Goal: Consume media (video, audio): Consume media (video, audio)

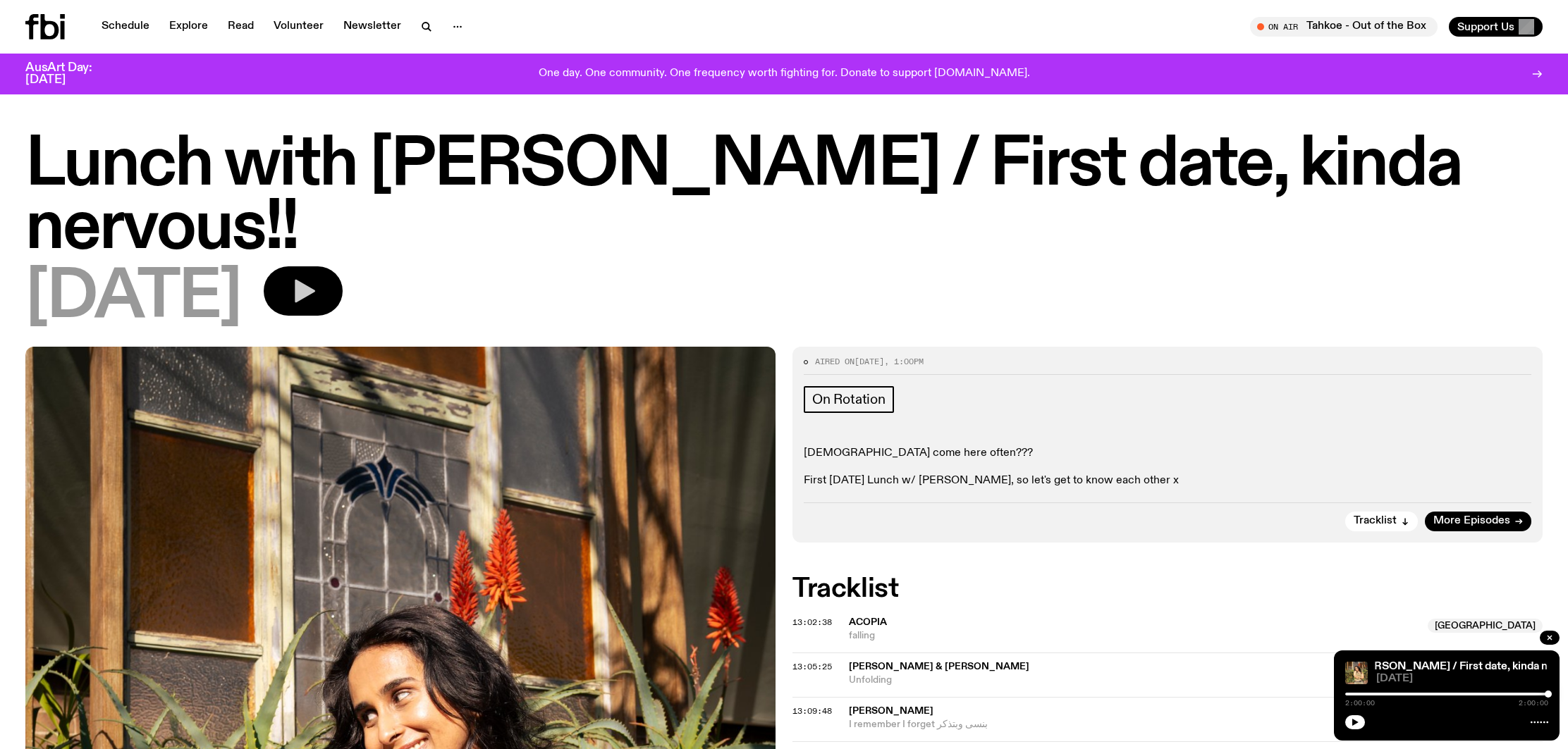
click at [317, 283] on button "button" at bounding box center [304, 291] width 79 height 49
click at [315, 286] on icon "button" at bounding box center [305, 292] width 20 height 23
click at [343, 293] on button "button" at bounding box center [304, 291] width 79 height 49
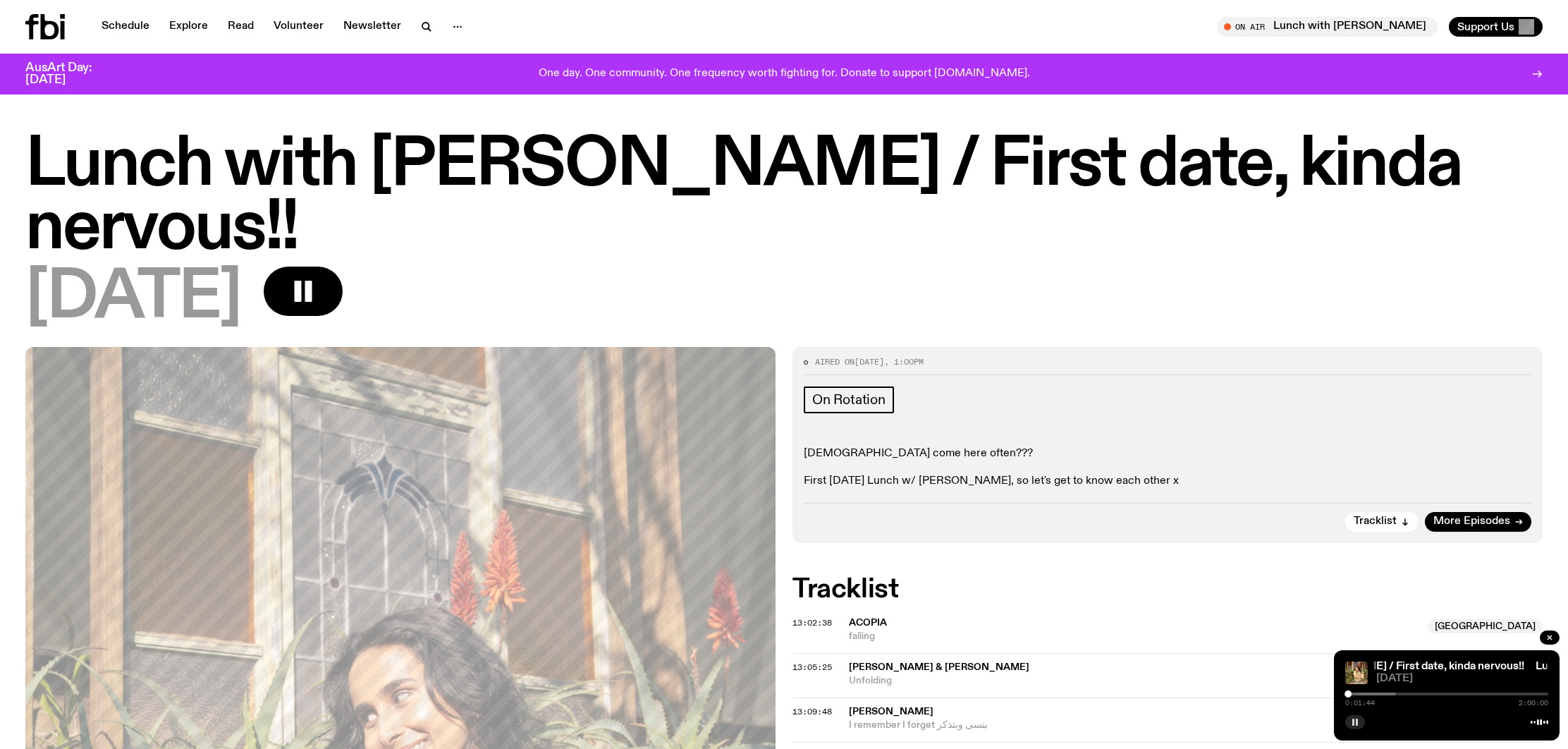
click at [1356, 722] on rect "button" at bounding box center [1357, 721] width 2 height 7
click at [1356, 722] on icon "button" at bounding box center [1356, 721] width 6 height 7
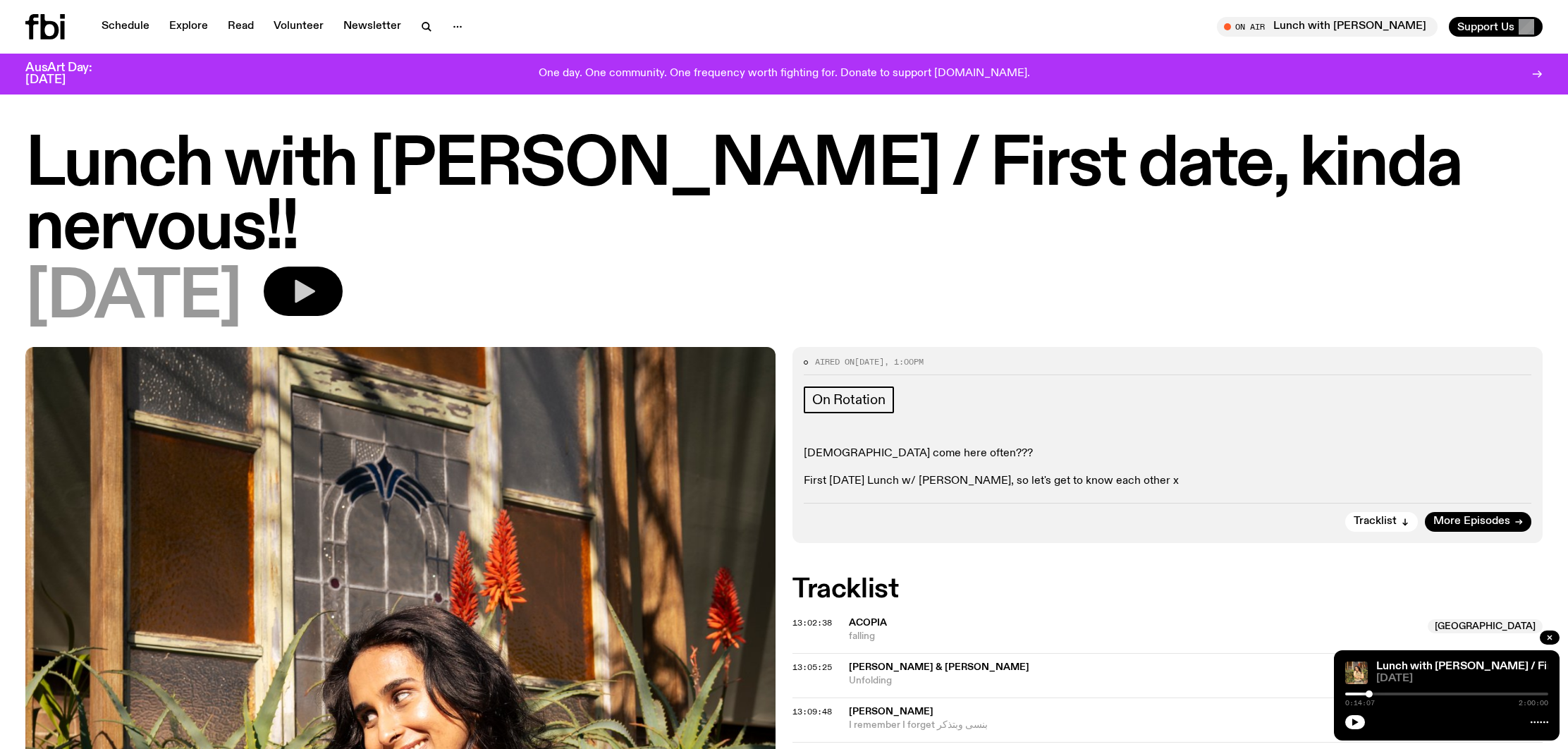
click at [315, 290] on icon "button" at bounding box center [305, 292] width 20 height 23
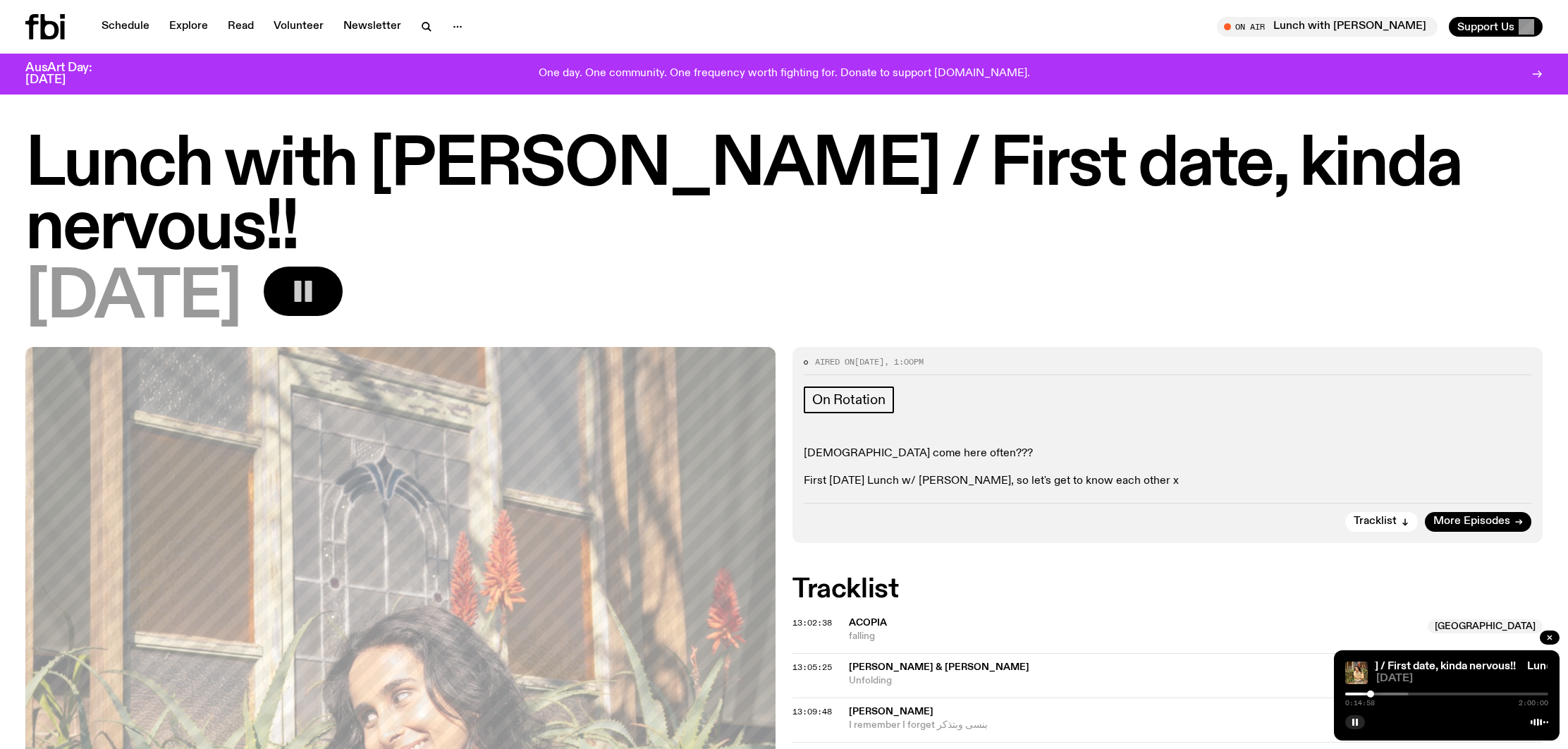
click at [317, 285] on icon "button" at bounding box center [303, 291] width 28 height 28
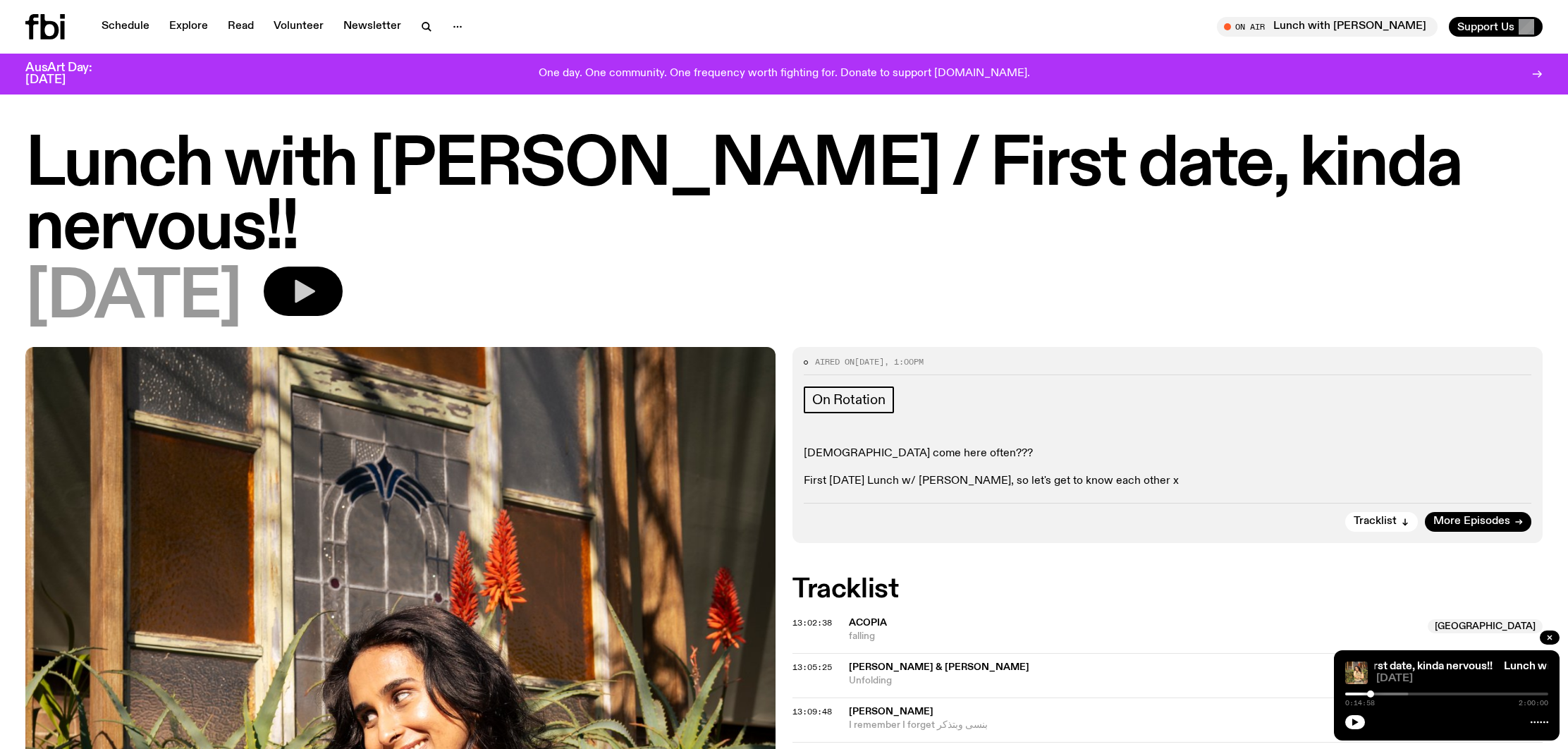
click at [337, 319] on div "[DATE]" at bounding box center [784, 298] width 1518 height 63
click at [317, 303] on icon "button" at bounding box center [303, 291] width 28 height 28
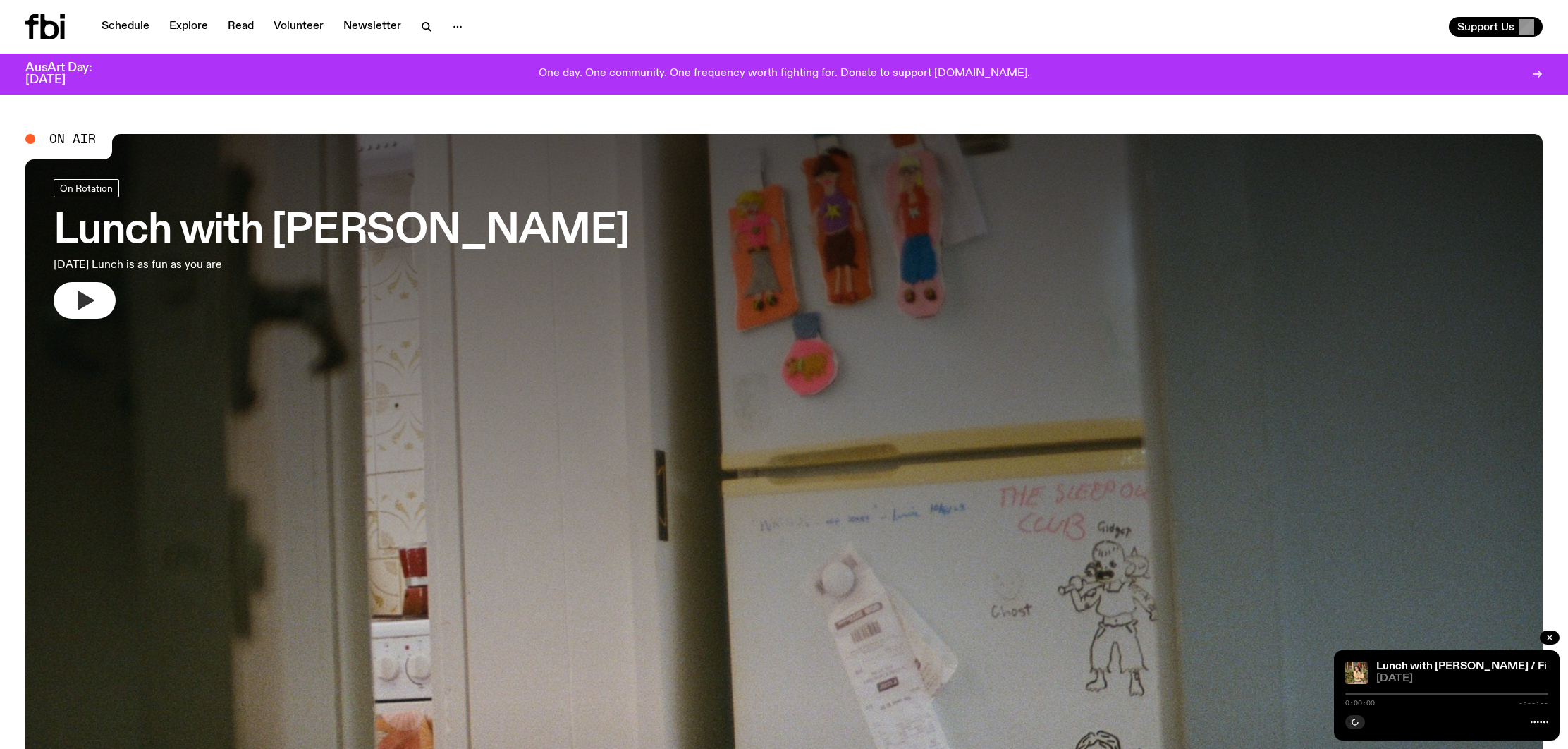
click at [95, 300] on icon "button" at bounding box center [85, 300] width 23 height 23
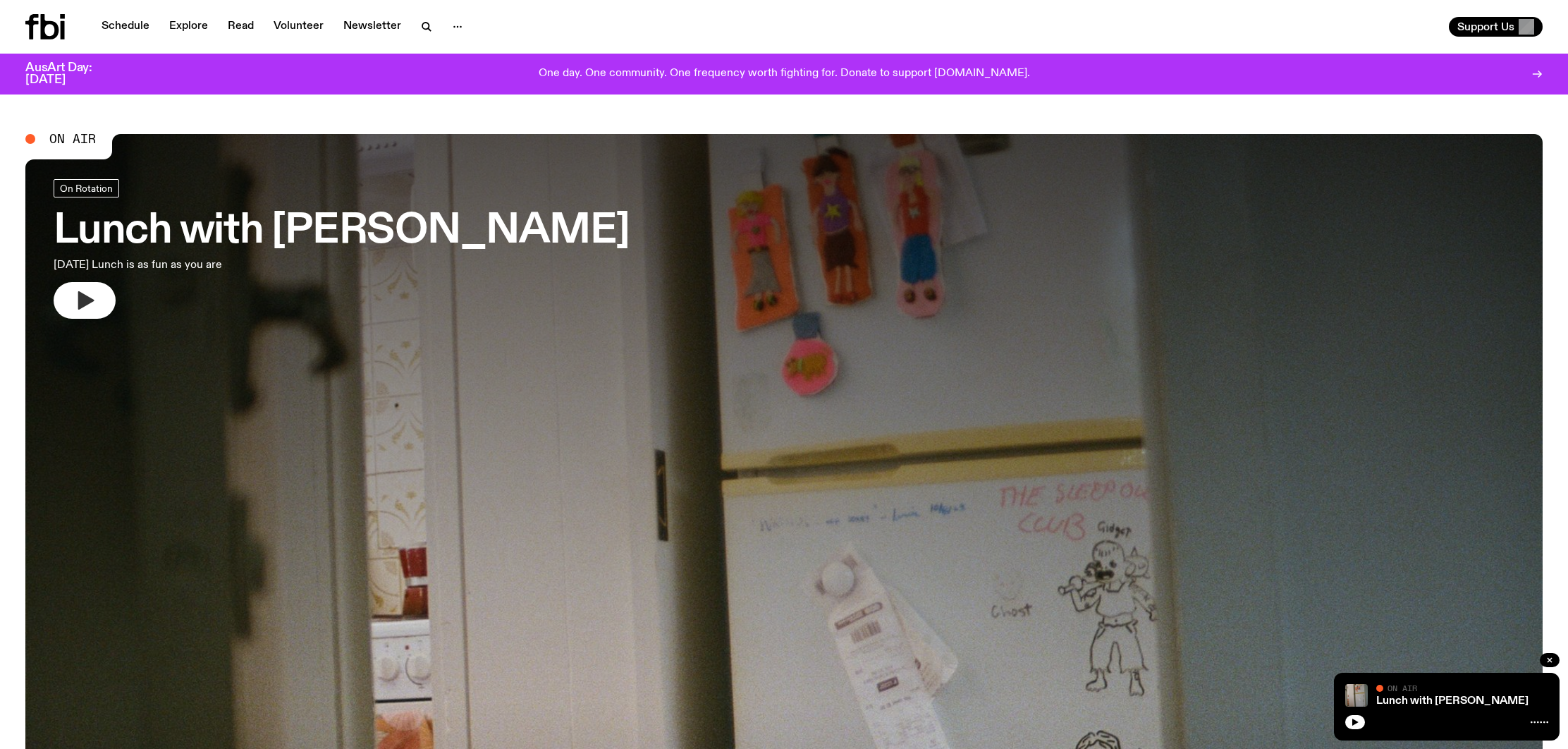
click at [95, 300] on icon "button" at bounding box center [85, 300] width 23 height 23
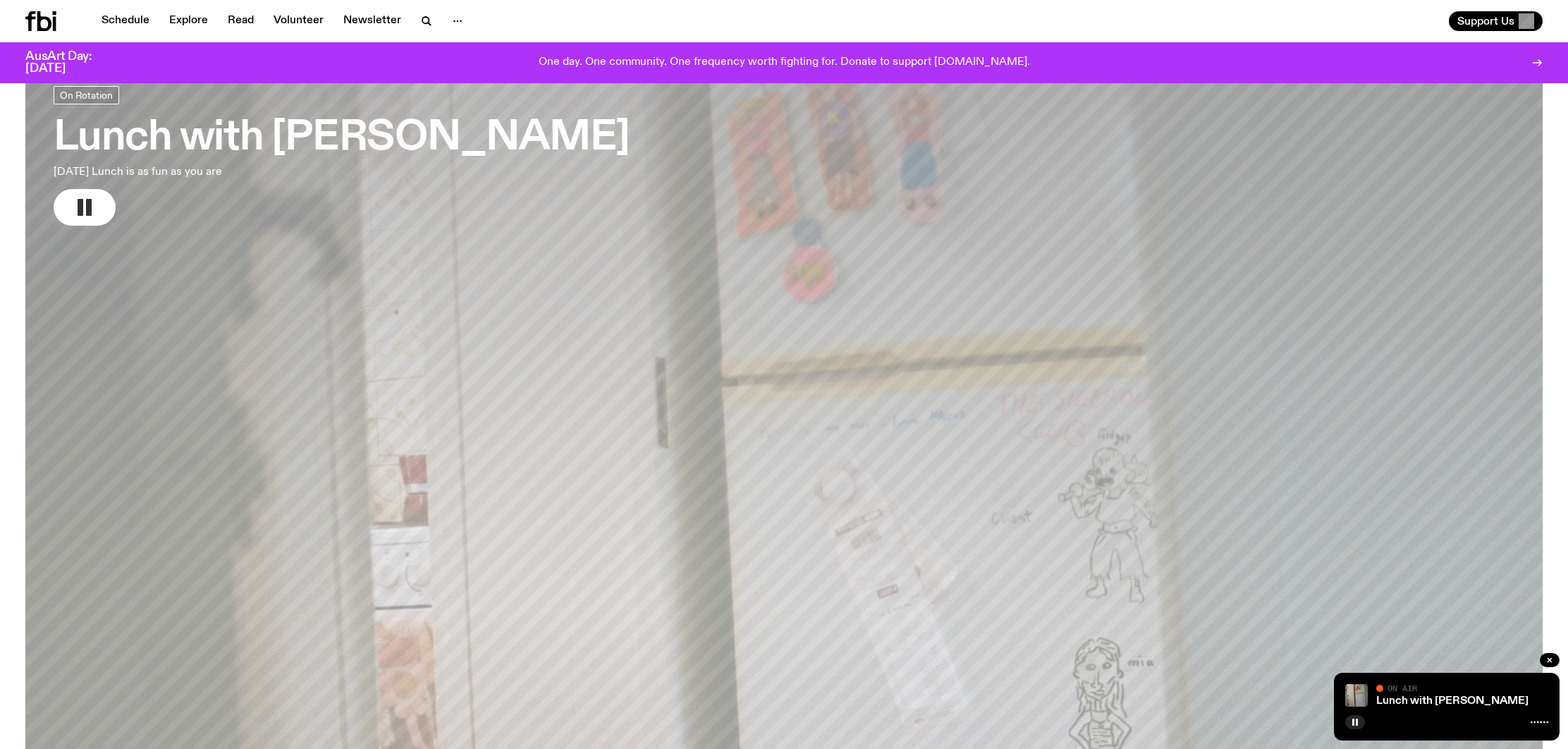
scroll to position [83, 0]
click at [72, 218] on button "button" at bounding box center [84, 206] width 62 height 36
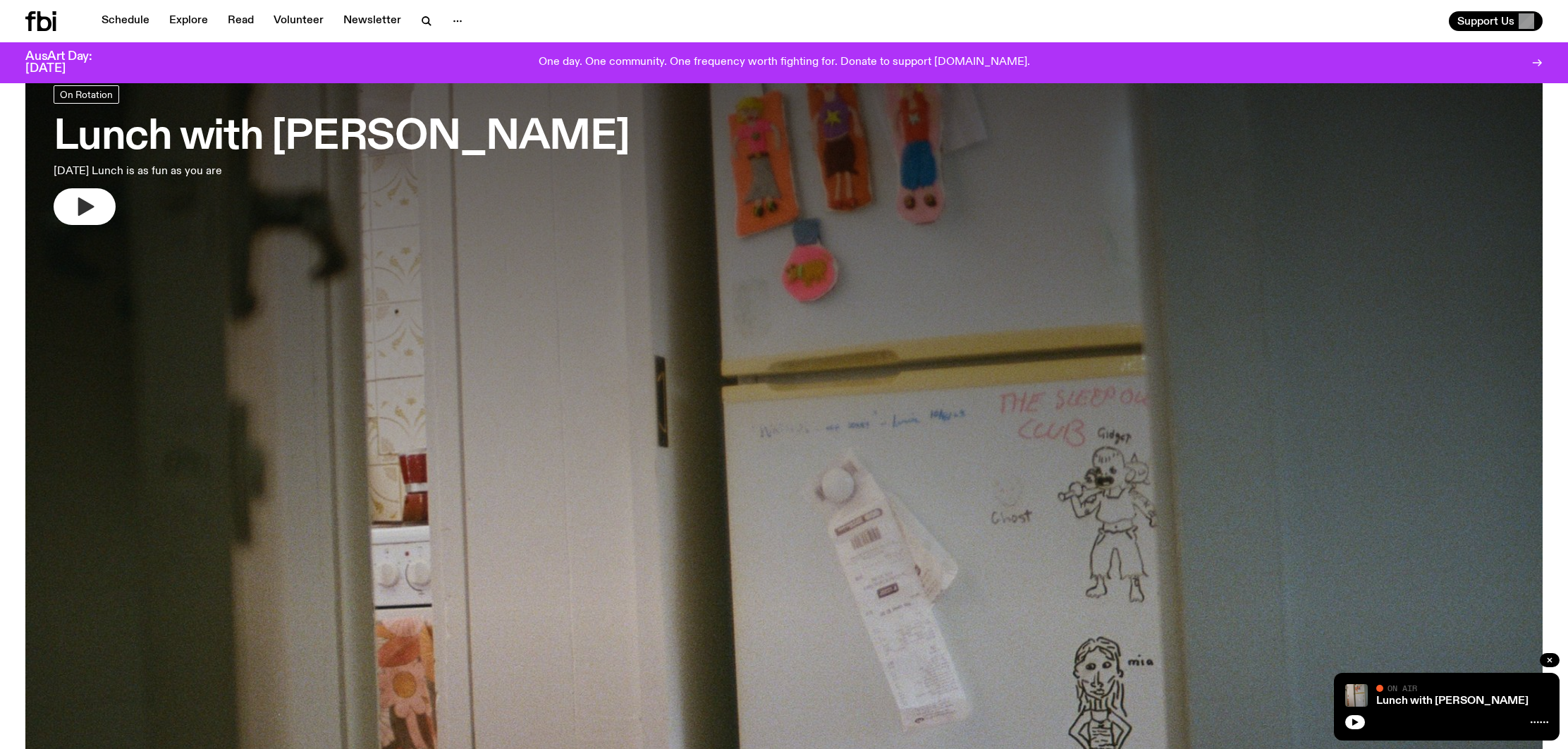
click at [74, 199] on button "button" at bounding box center [84, 206] width 62 height 36
